Goal: Information Seeking & Learning: Learn about a topic

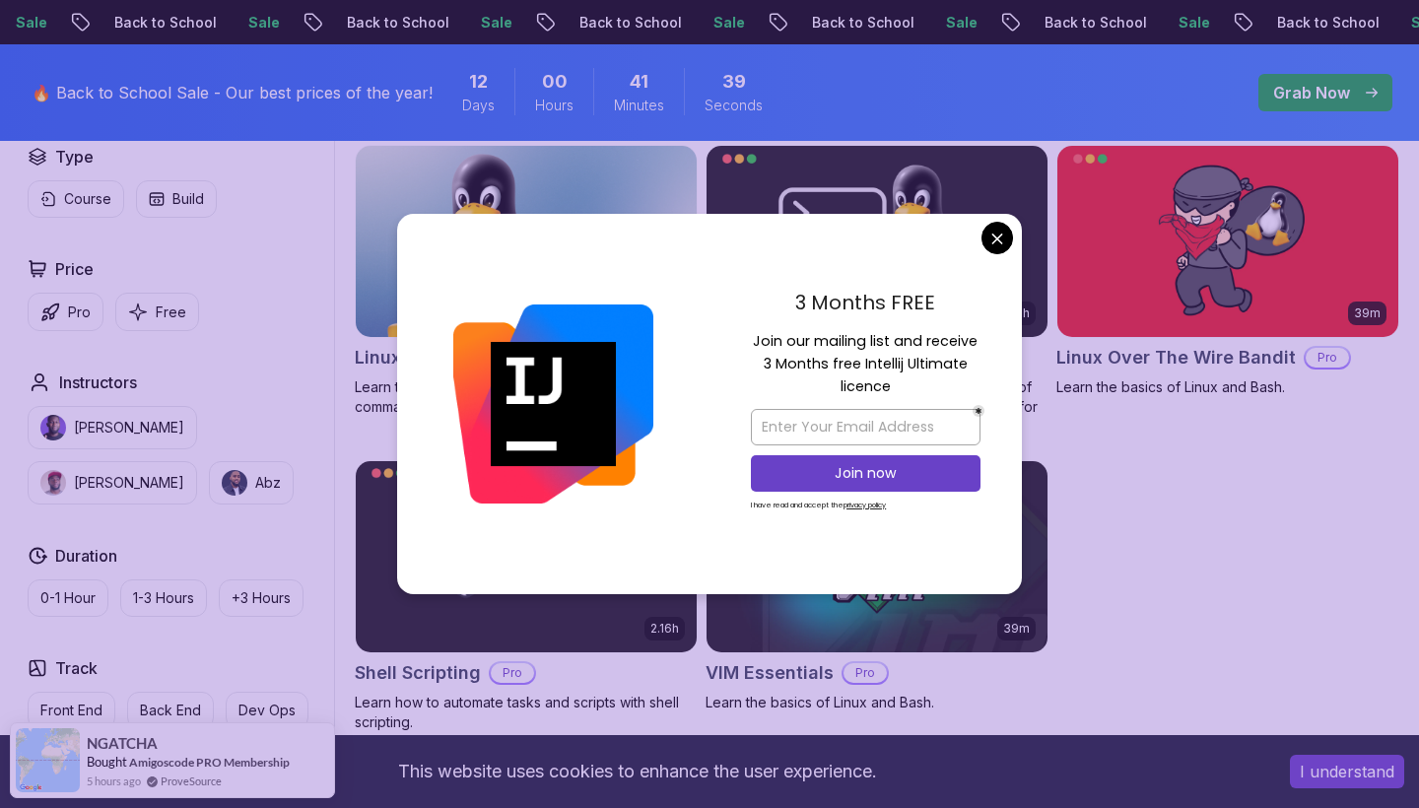
scroll to position [583, 0]
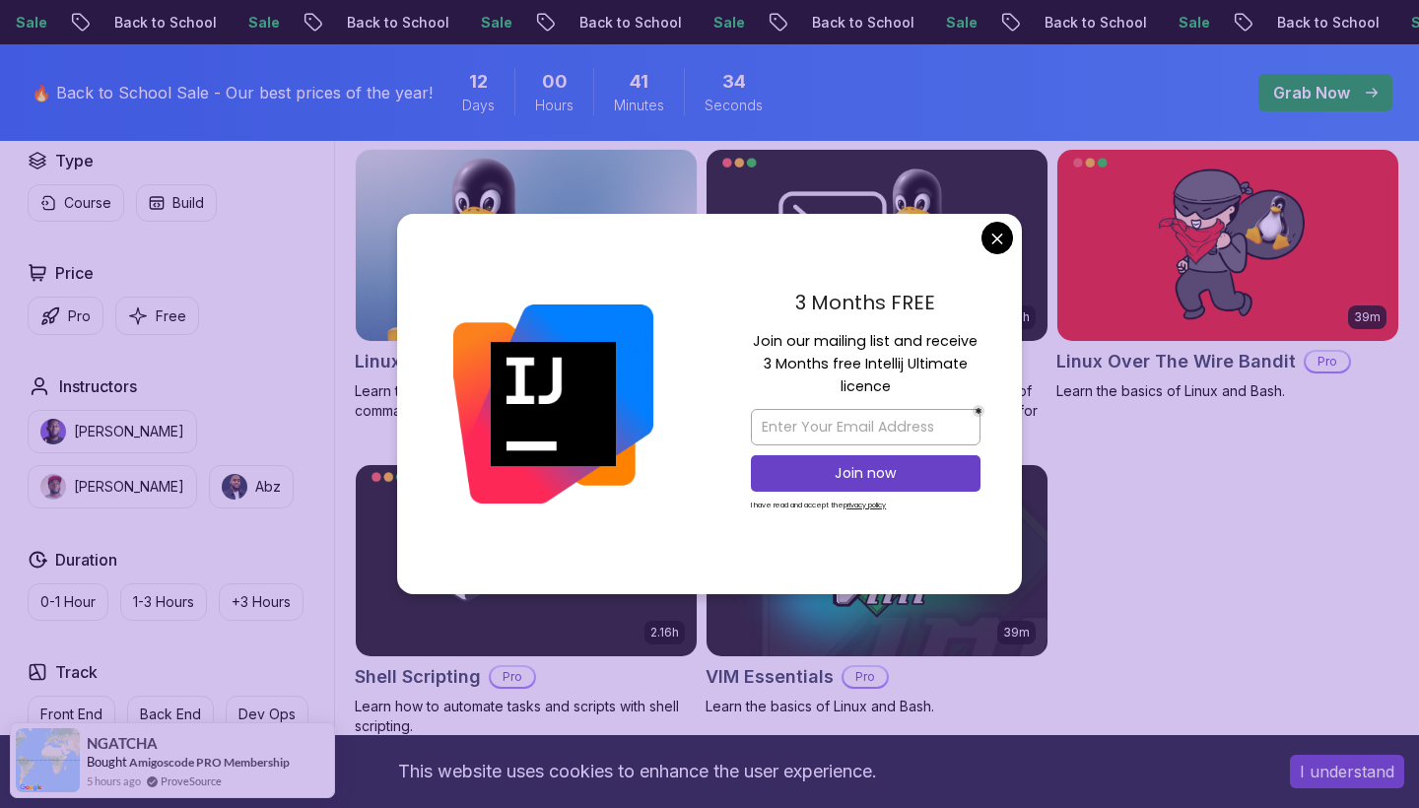
click at [993, 241] on body "Sale Back to School Sale Back to School Sale Back to School Sale Back to School…" at bounding box center [709, 683] width 1419 height 2533
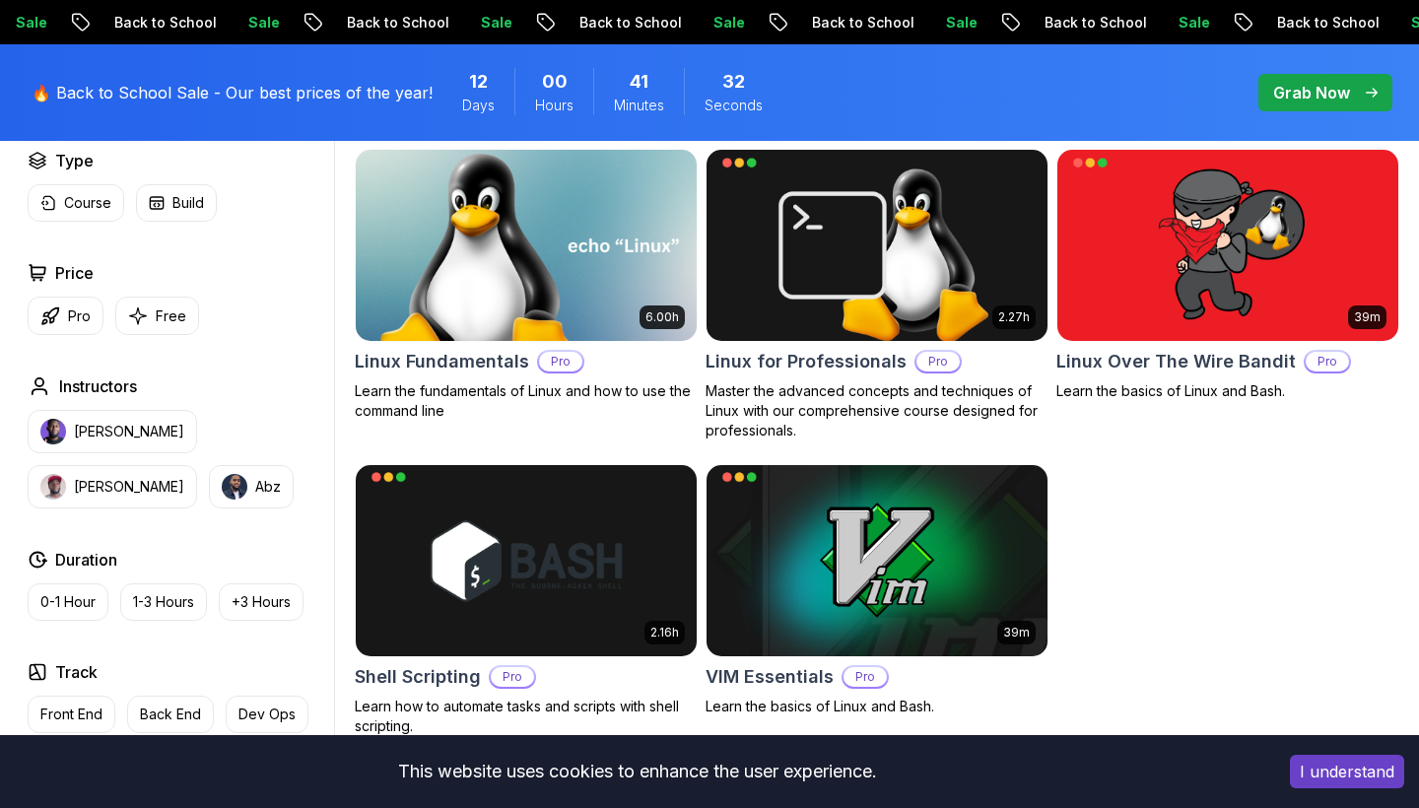
click at [565, 364] on p "Pro" at bounding box center [560, 362] width 43 height 20
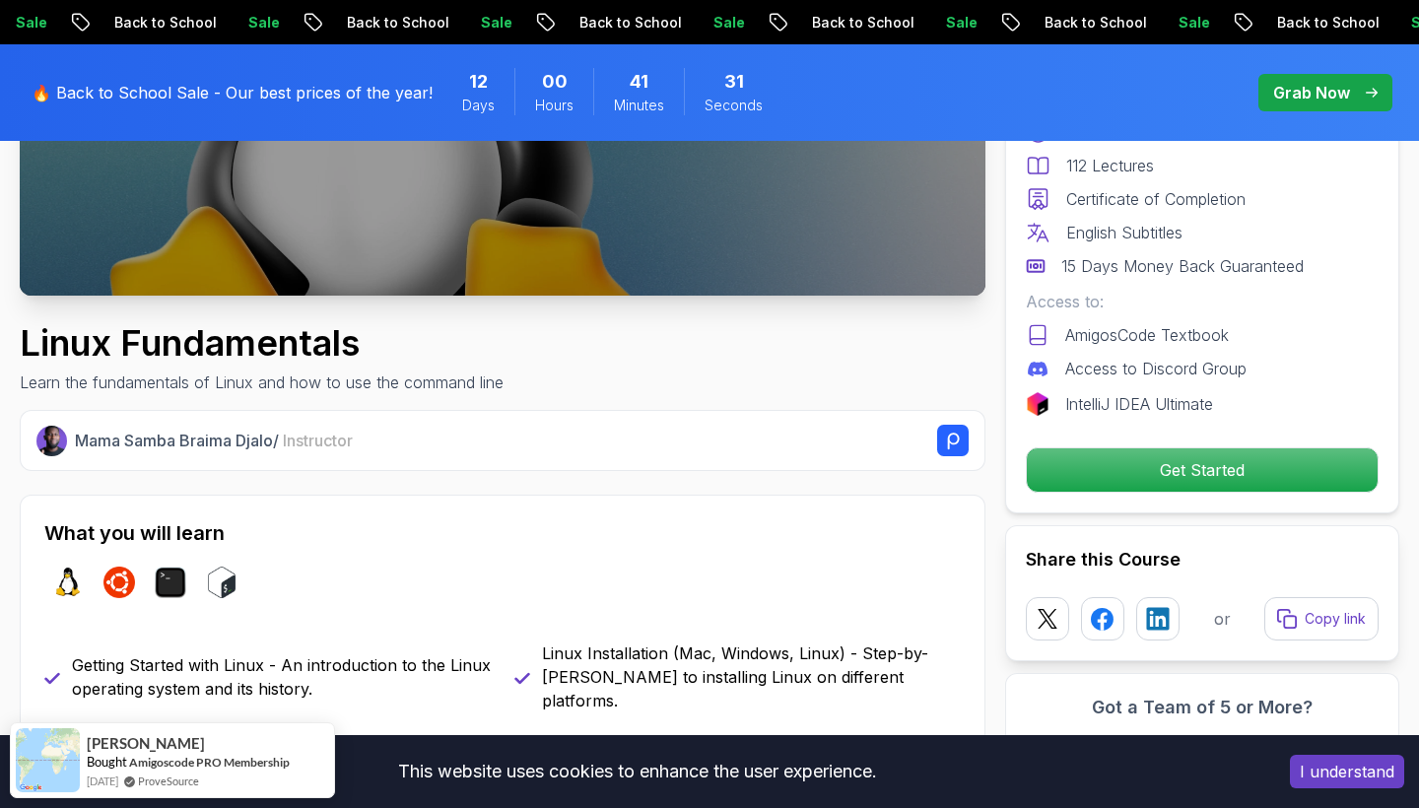
scroll to position [571, 0]
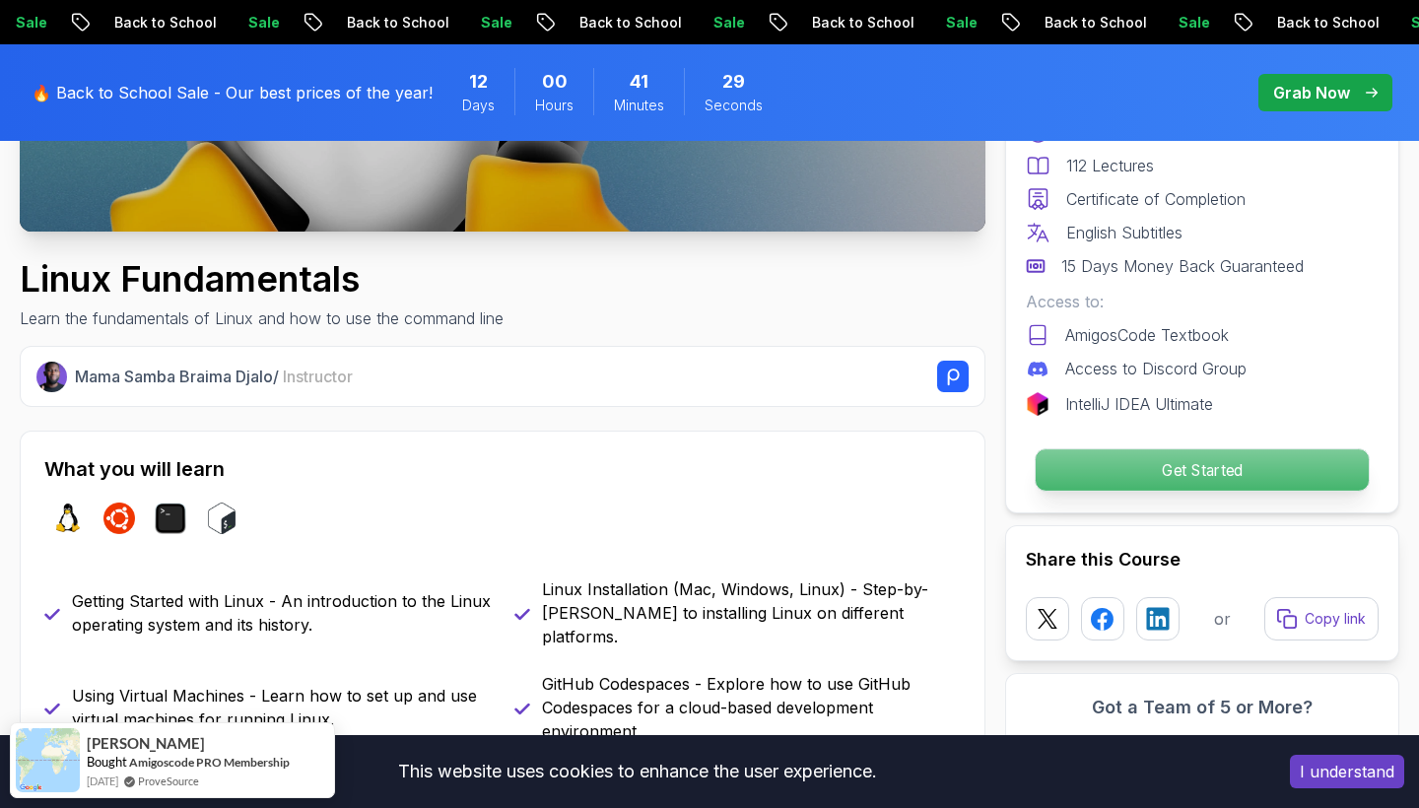
click at [1078, 464] on p "Get Started" at bounding box center [1202, 469] width 333 height 41
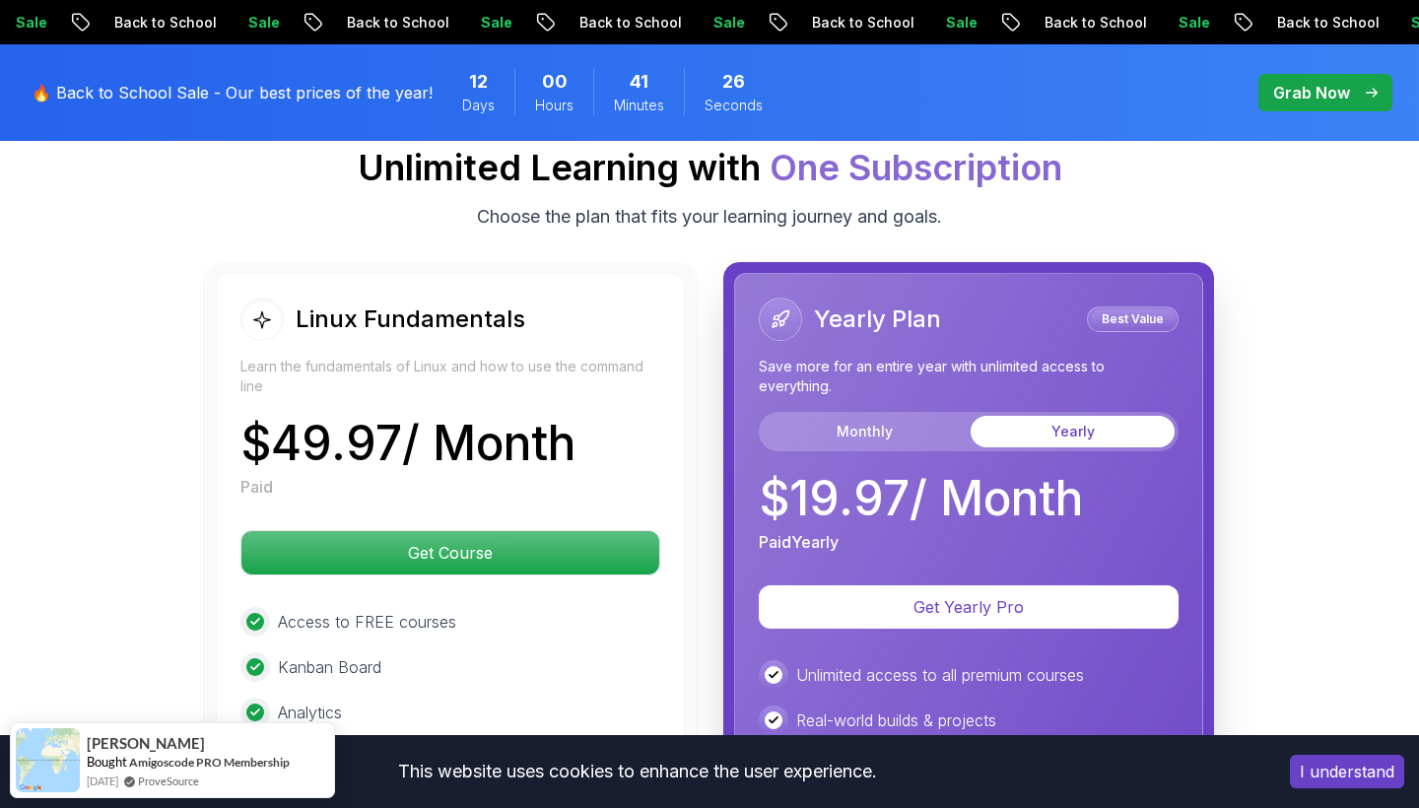
scroll to position [4362, 0]
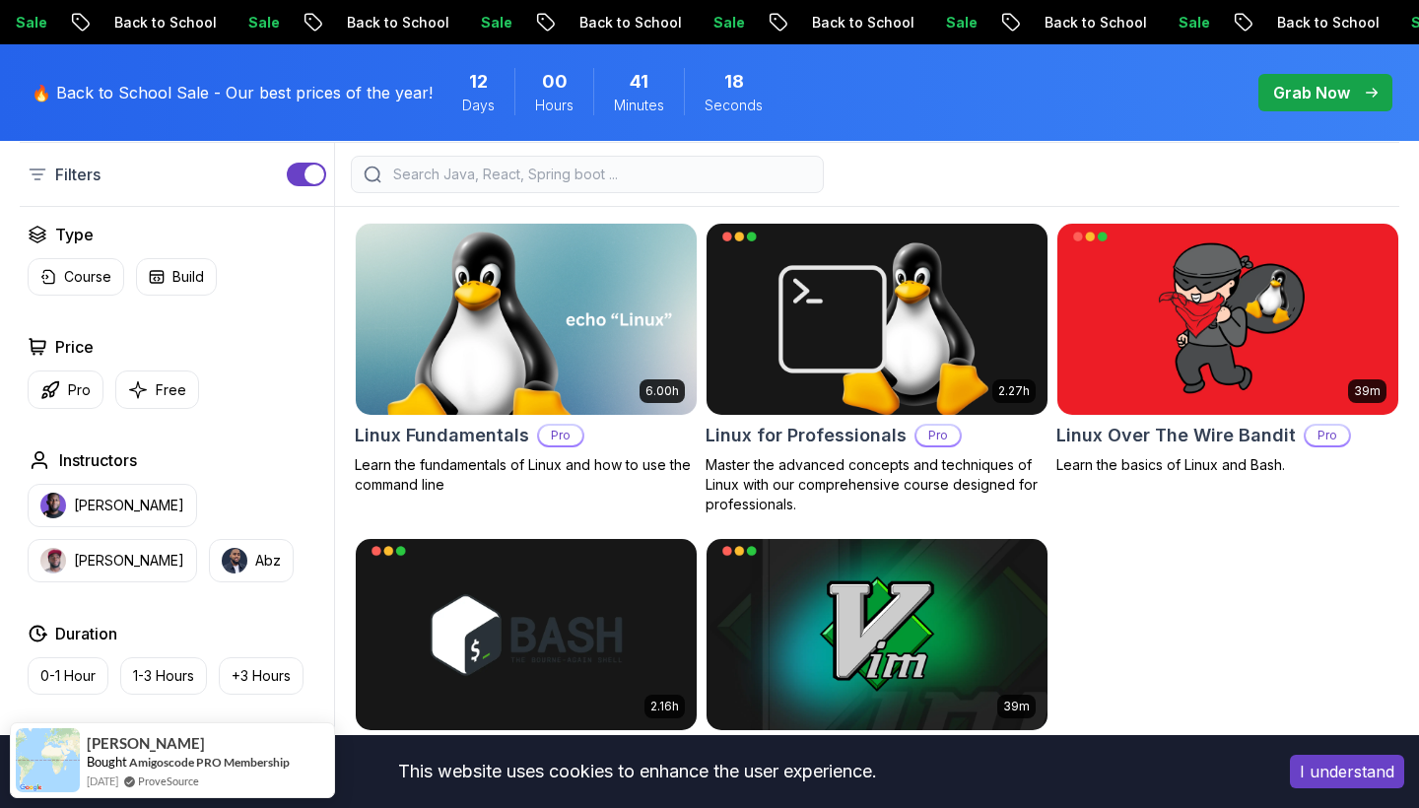
scroll to position [502, 0]
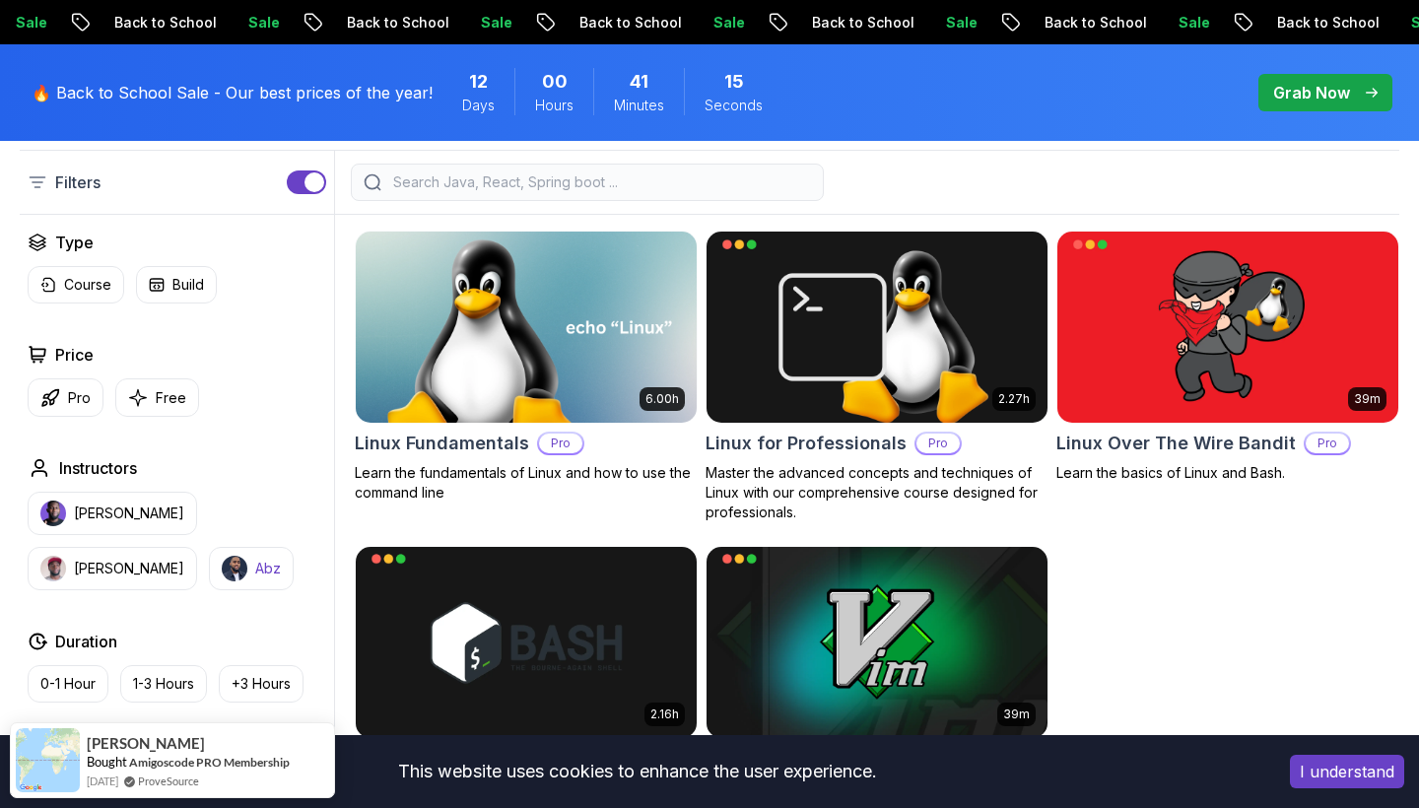
click at [255, 561] on p "Abz" at bounding box center [268, 569] width 26 height 20
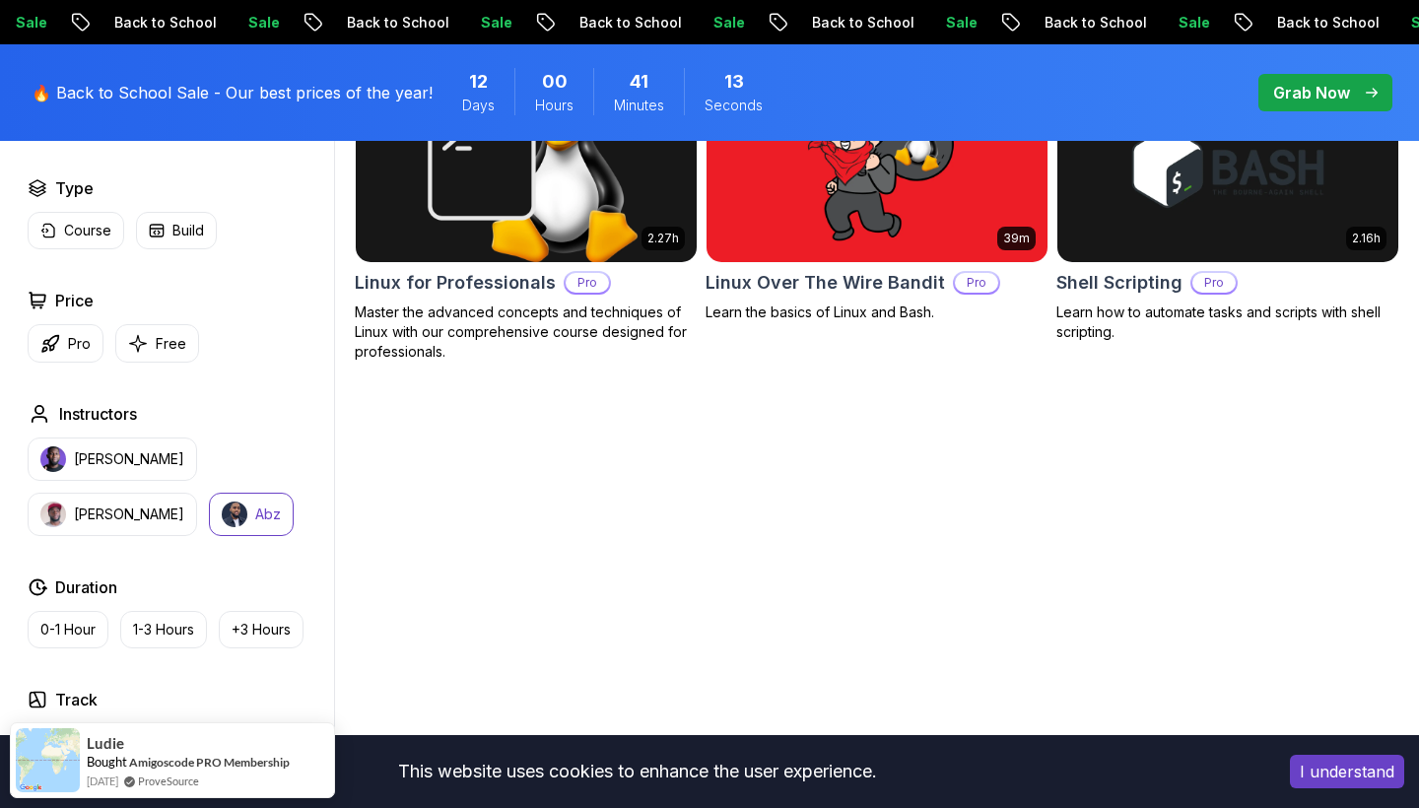
scroll to position [797, 0]
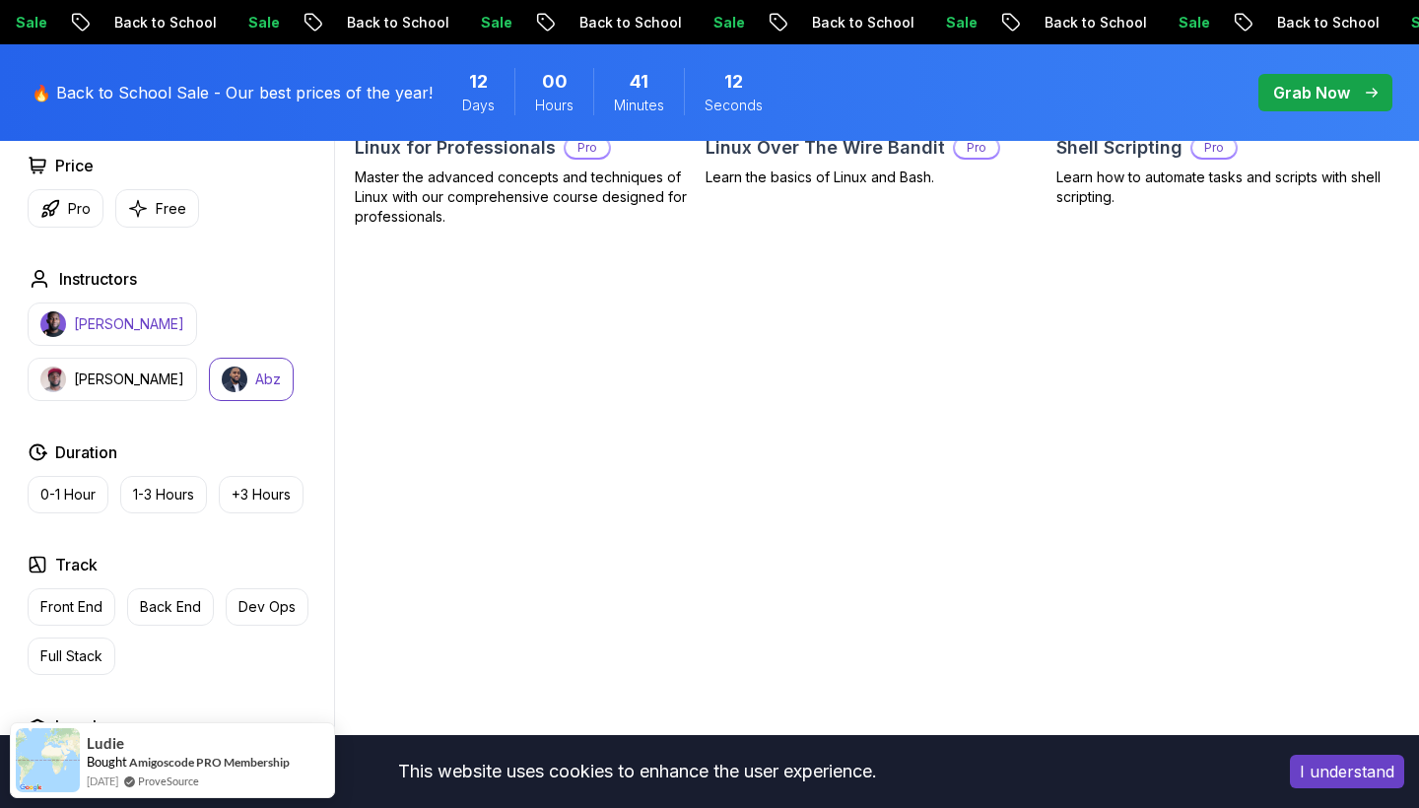
click at [145, 325] on p "[PERSON_NAME]" at bounding box center [129, 324] width 110 height 20
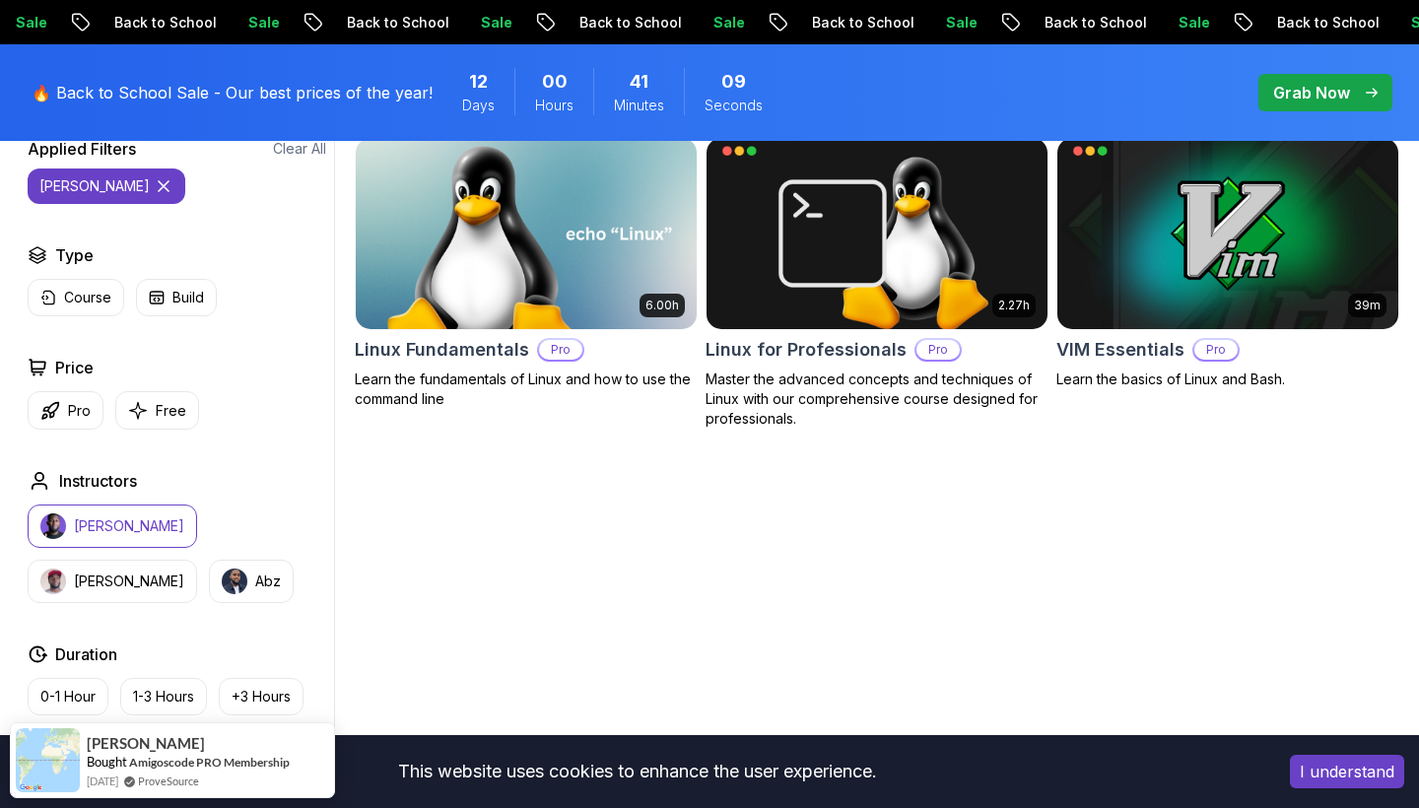
scroll to position [605, 0]
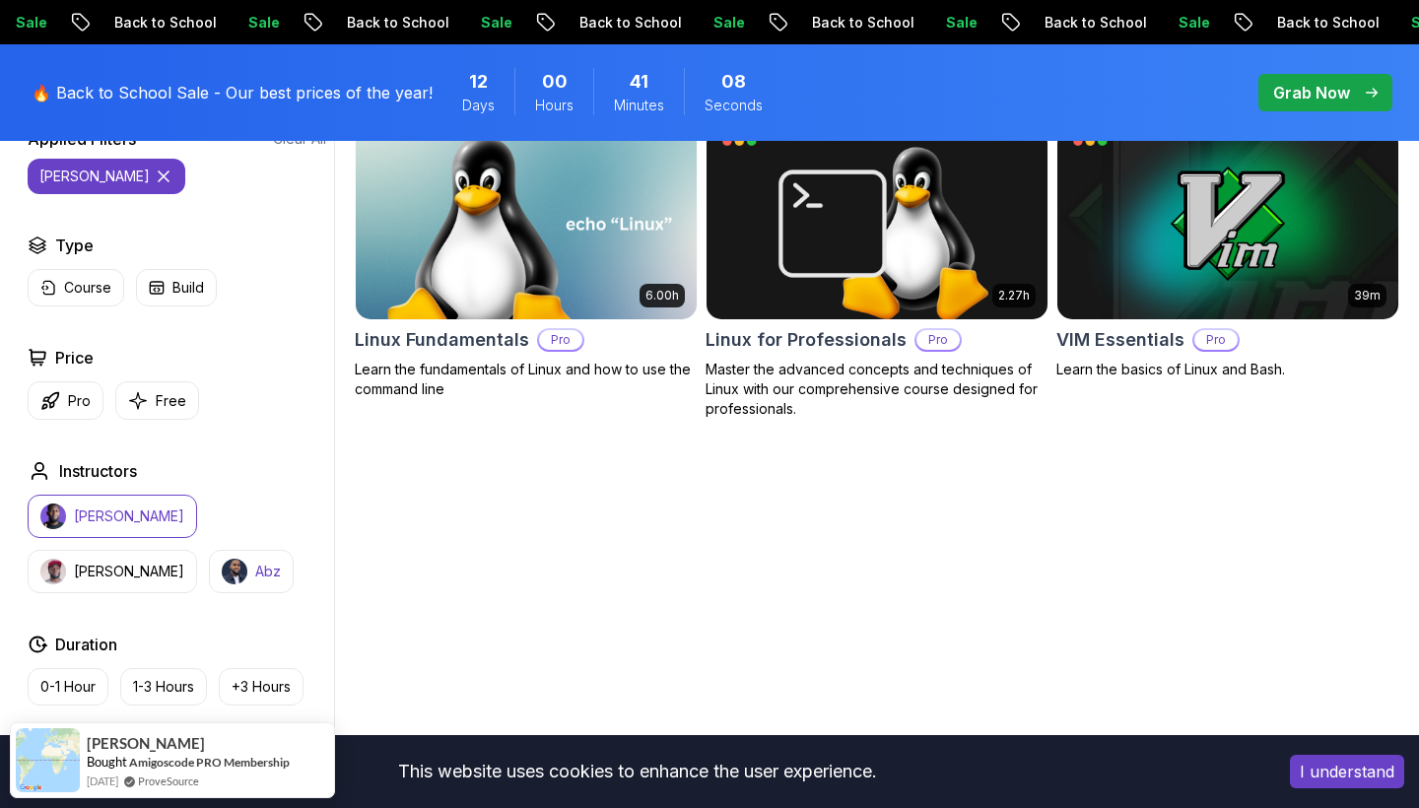
click at [222, 577] on img "button" at bounding box center [235, 572] width 26 height 26
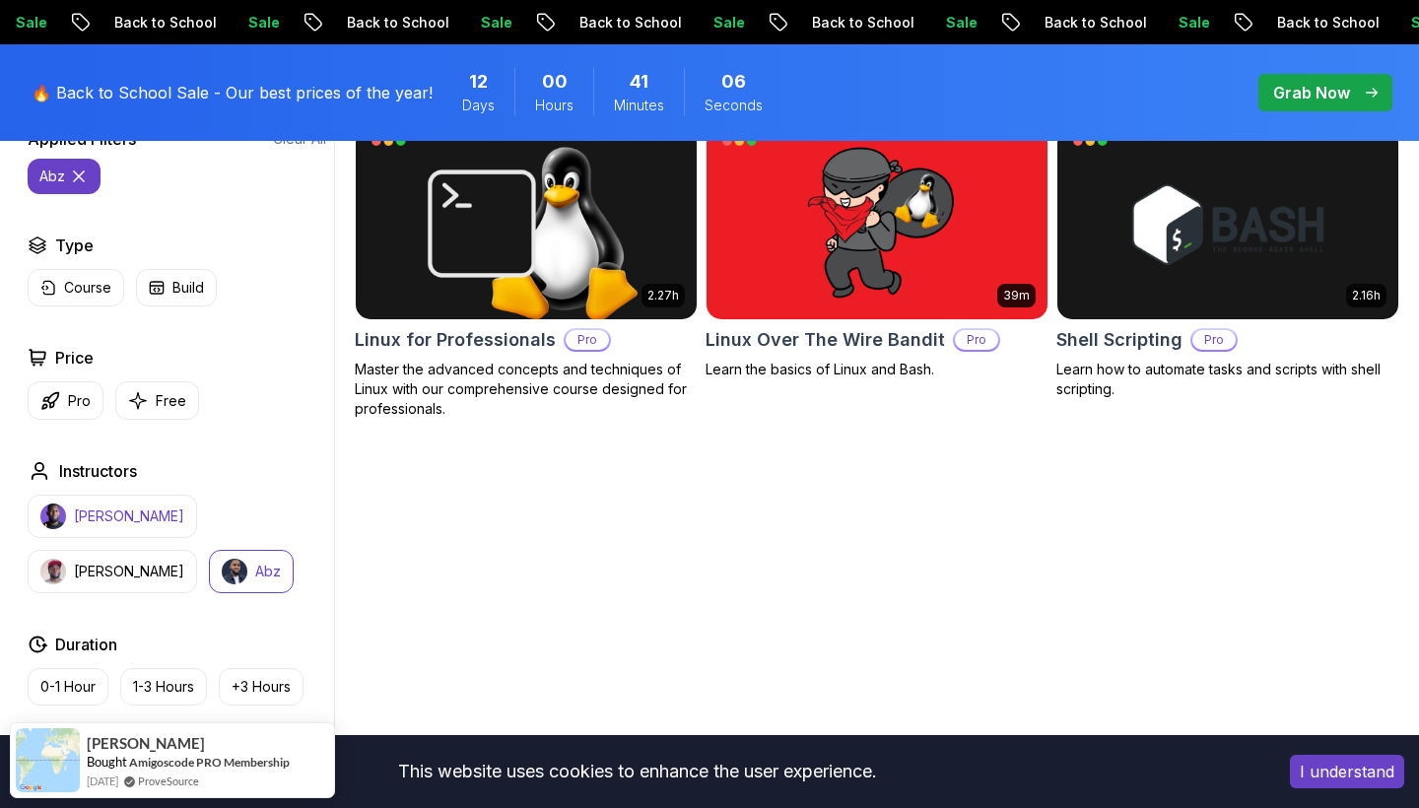
click at [84, 523] on p "[PERSON_NAME]" at bounding box center [129, 516] width 110 height 20
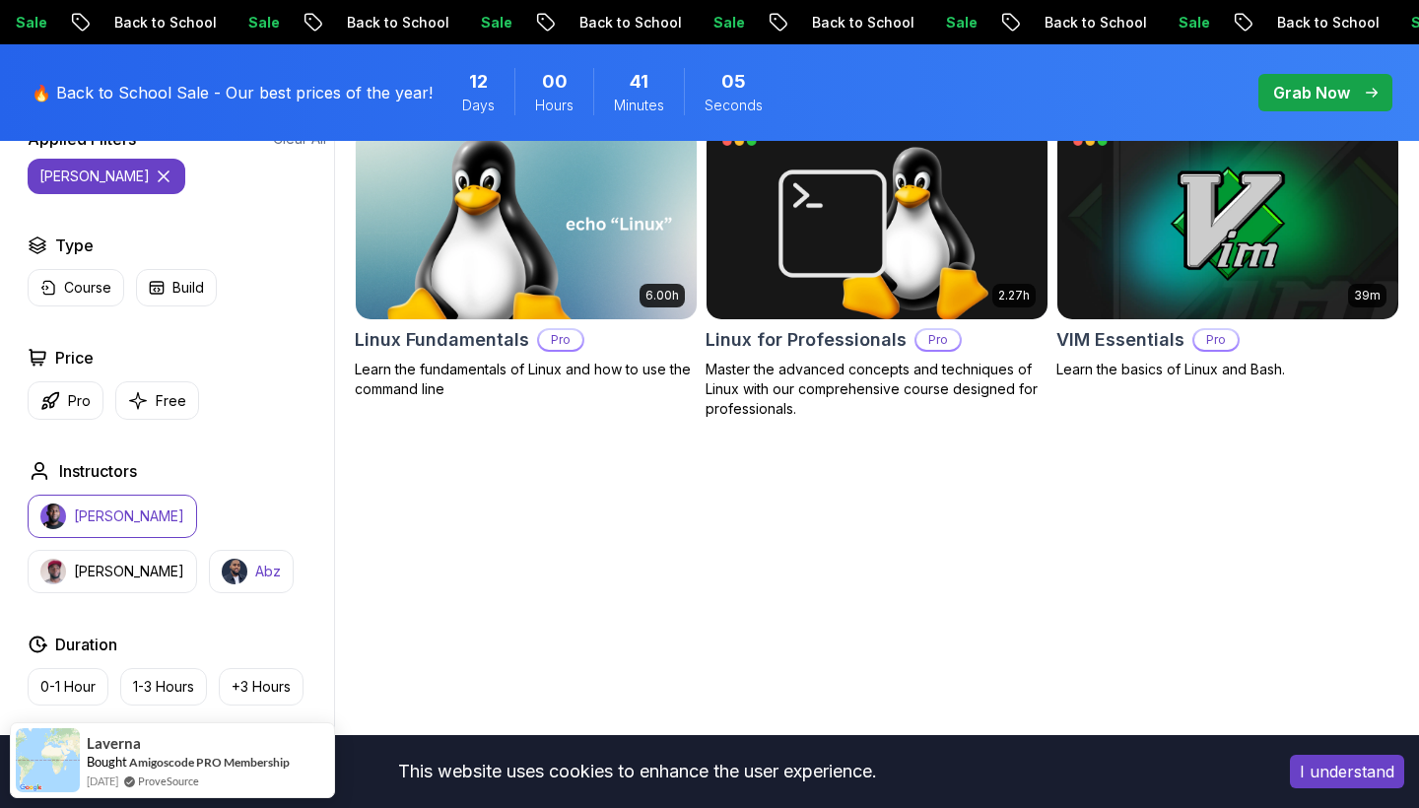
click at [255, 566] on p "Abz" at bounding box center [268, 572] width 26 height 20
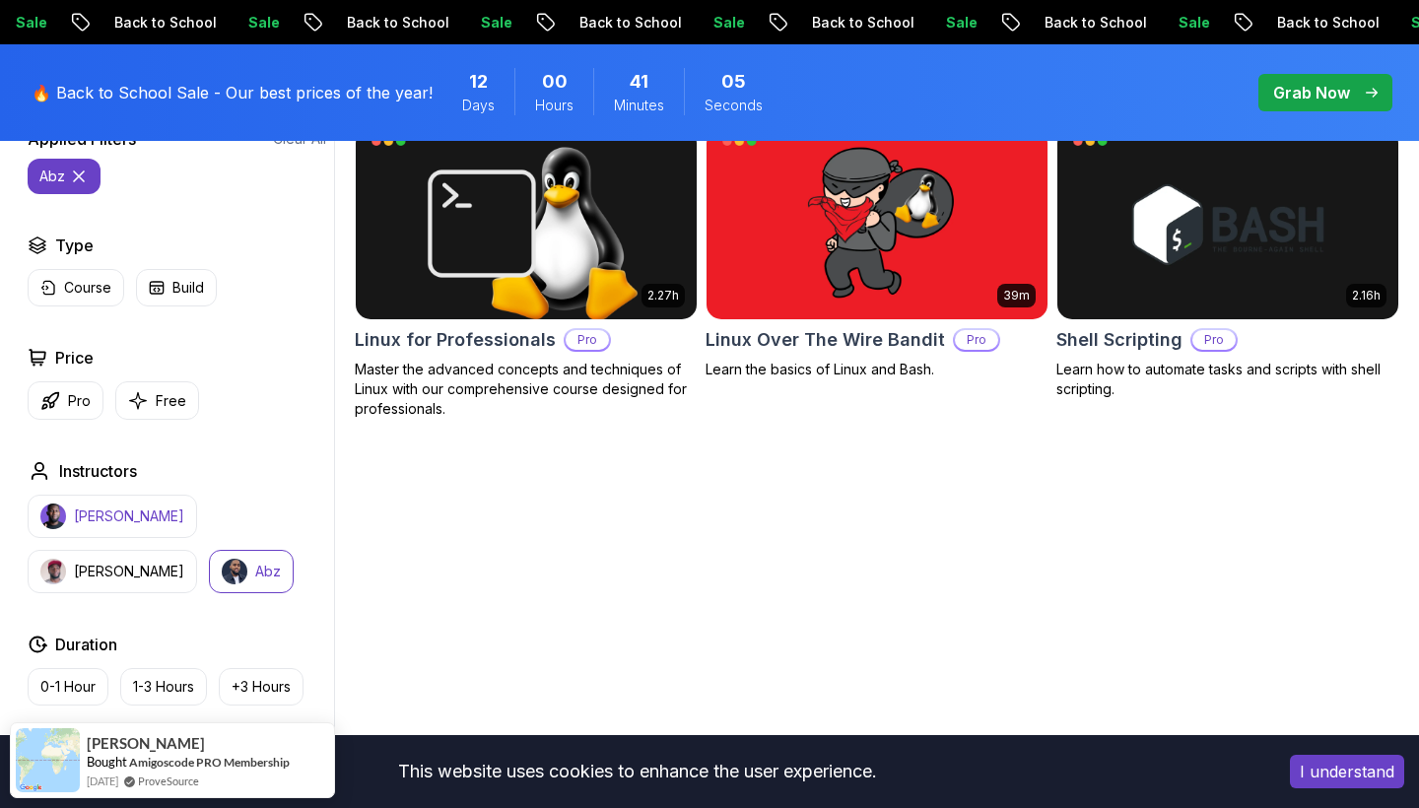
click at [87, 520] on p "[PERSON_NAME]" at bounding box center [129, 516] width 110 height 20
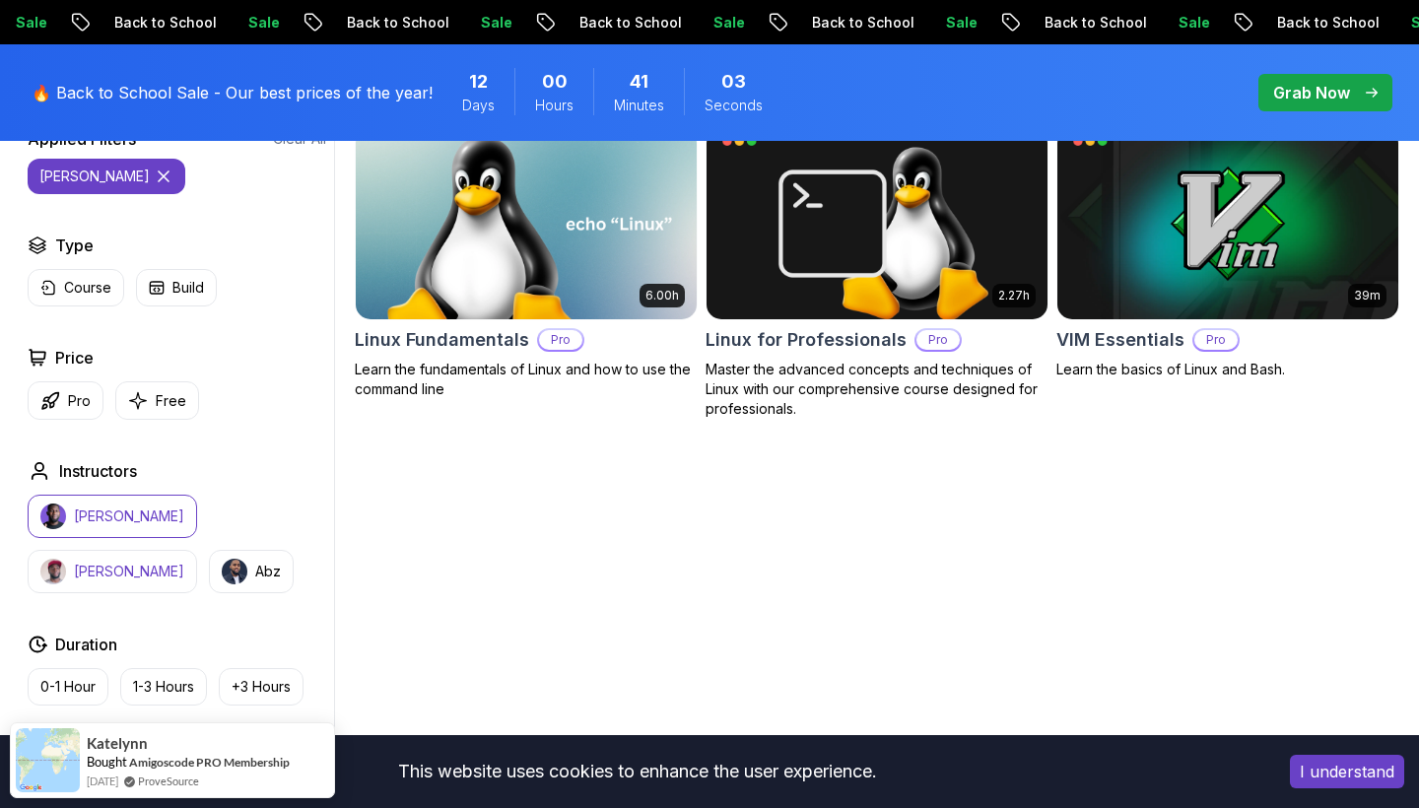
click at [184, 562] on p "[PERSON_NAME]" at bounding box center [129, 572] width 110 height 20
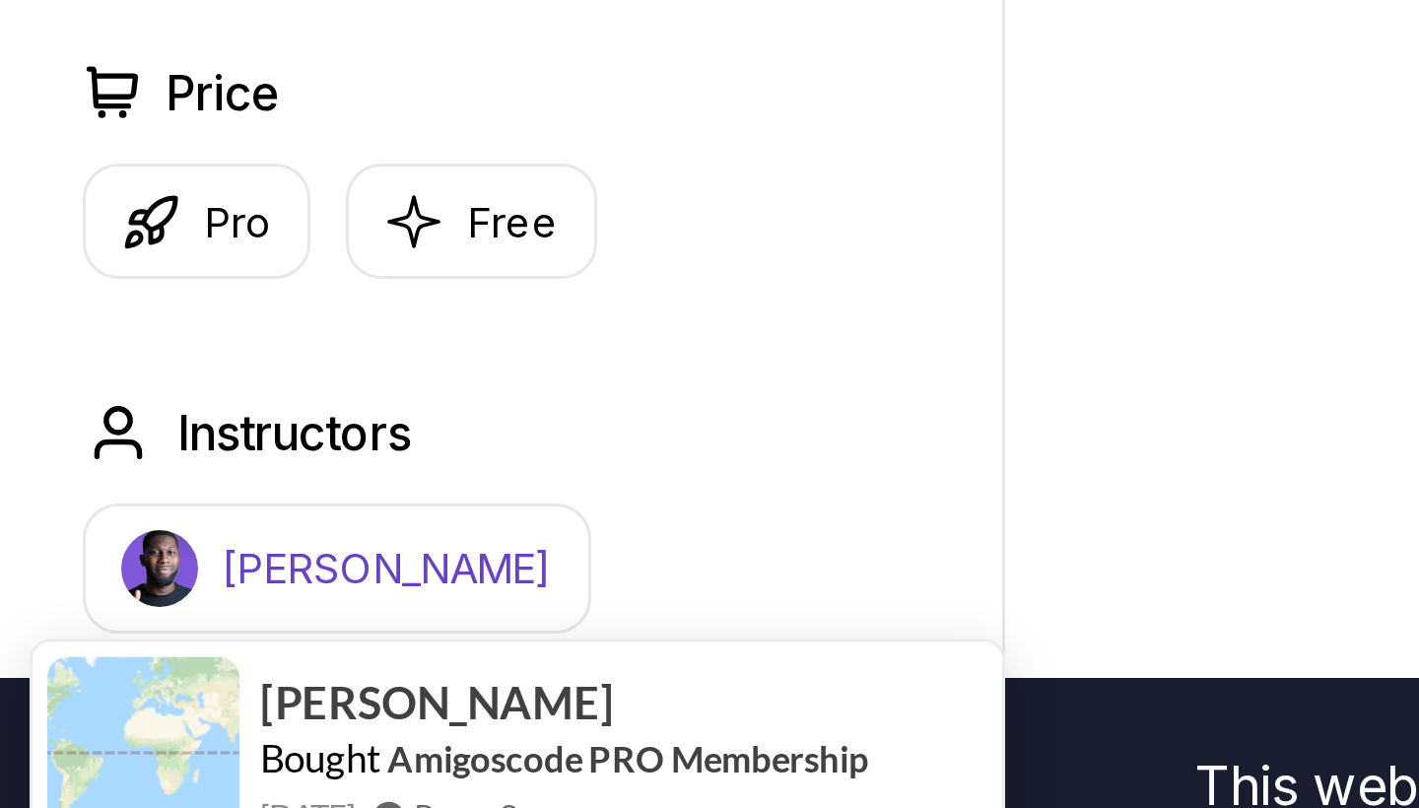
scroll to position [647, 0]
